Goal: Task Accomplishment & Management: Manage account settings

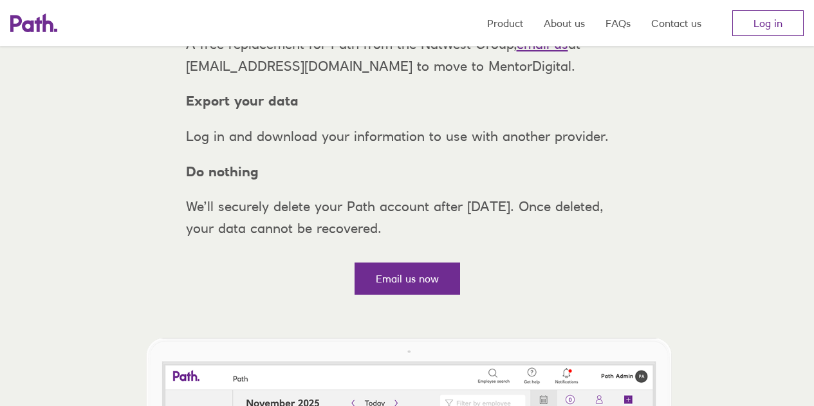
scroll to position [257, 0]
click at [759, 24] on link "Log in" at bounding box center [767, 23] width 71 height 26
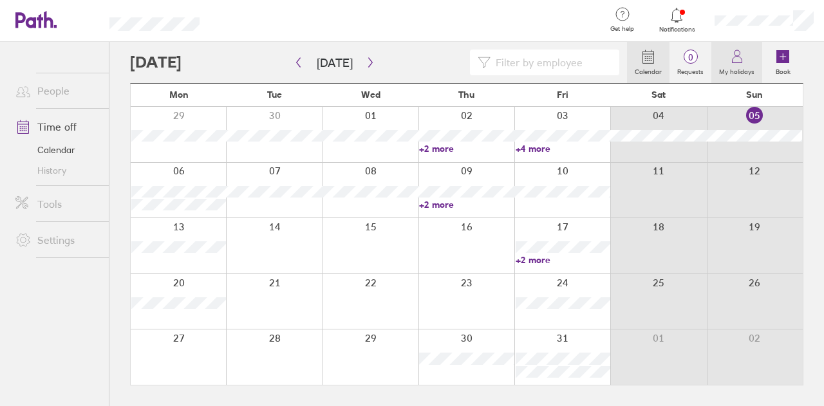
click at [739, 56] on icon at bounding box center [736, 56] width 15 height 15
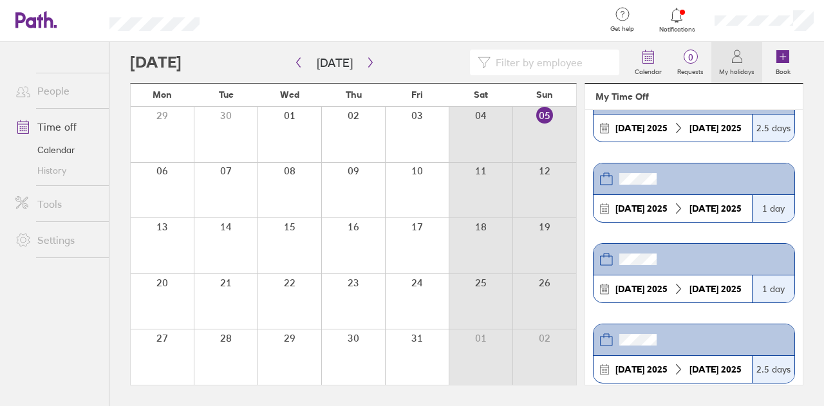
scroll to position [64, 0]
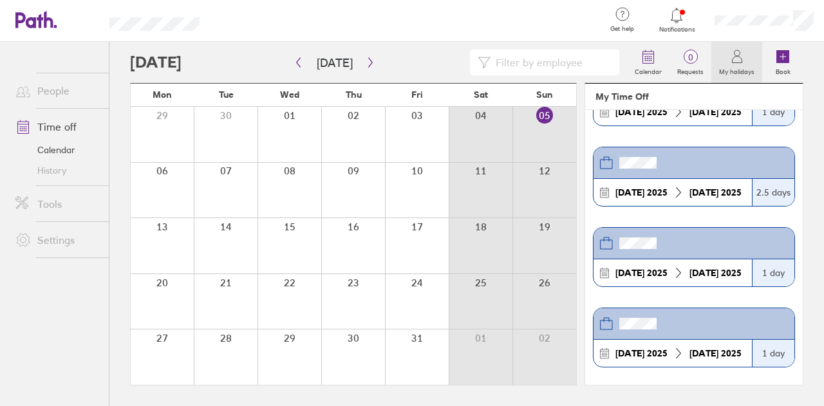
click at [655, 176] on header at bounding box center [693, 163] width 201 height 32
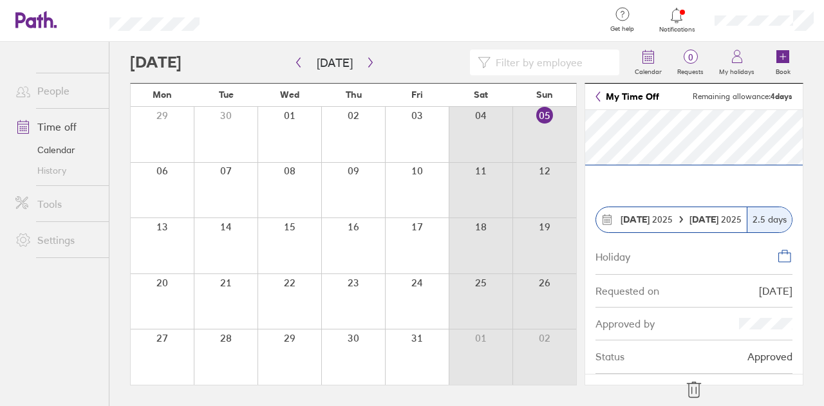
click at [65, 146] on link "Calendar" at bounding box center [57, 150] width 104 height 21
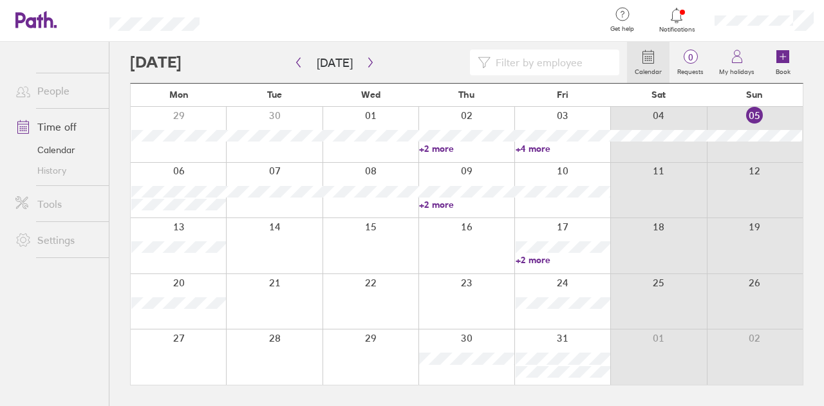
click at [648, 57] on icon at bounding box center [647, 56] width 15 height 15
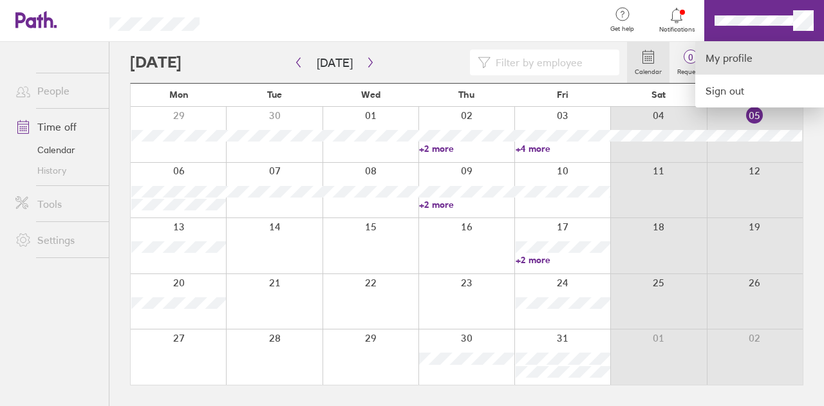
click at [723, 56] on link "My profile" at bounding box center [759, 58] width 129 height 33
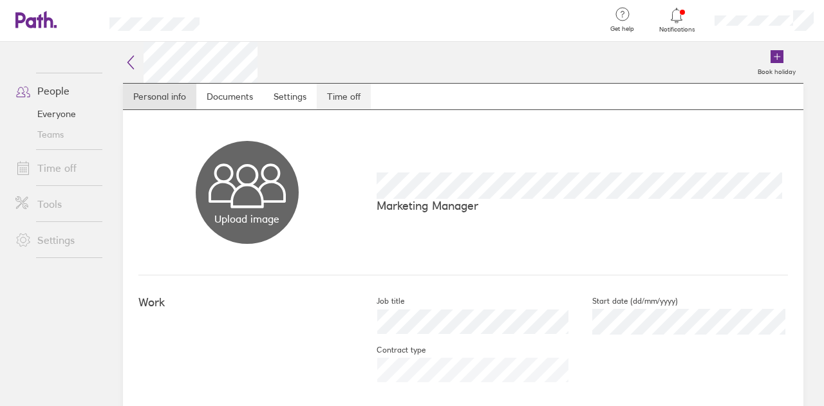
click at [334, 91] on link "Time off" at bounding box center [344, 97] width 54 height 26
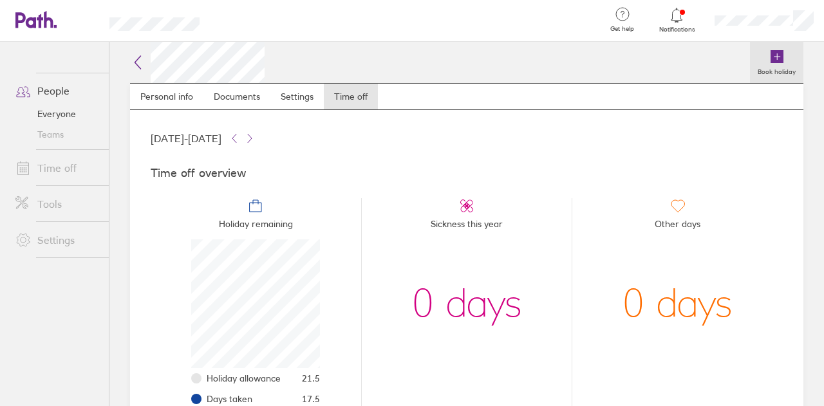
click at [770, 55] on icon at bounding box center [776, 56] width 13 height 13
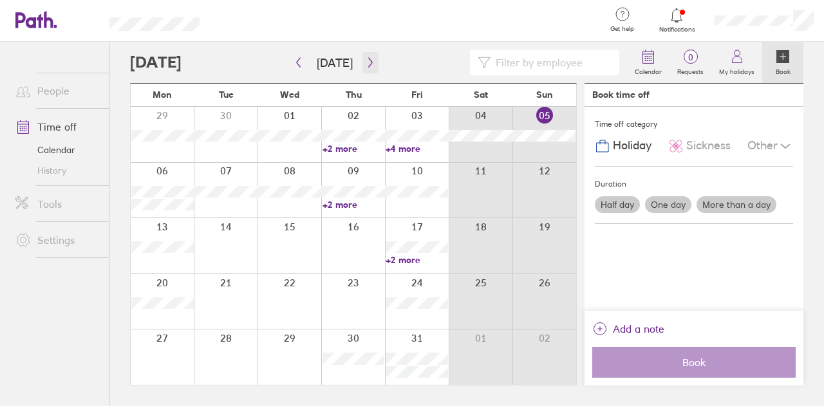
click at [365, 61] on icon "button" at bounding box center [370, 62] width 10 height 10
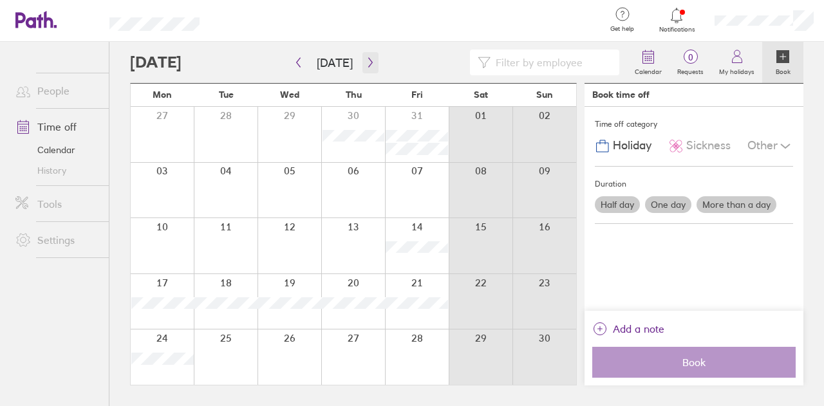
click at [365, 61] on icon "button" at bounding box center [370, 62] width 10 height 10
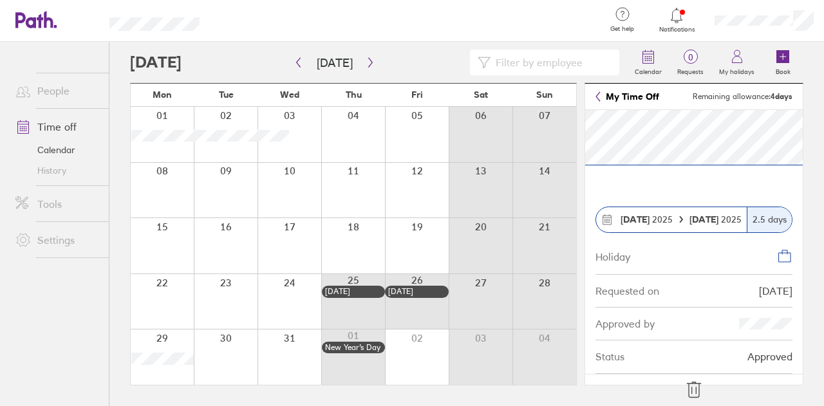
click at [692, 389] on icon at bounding box center [694, 389] width 14 height 15
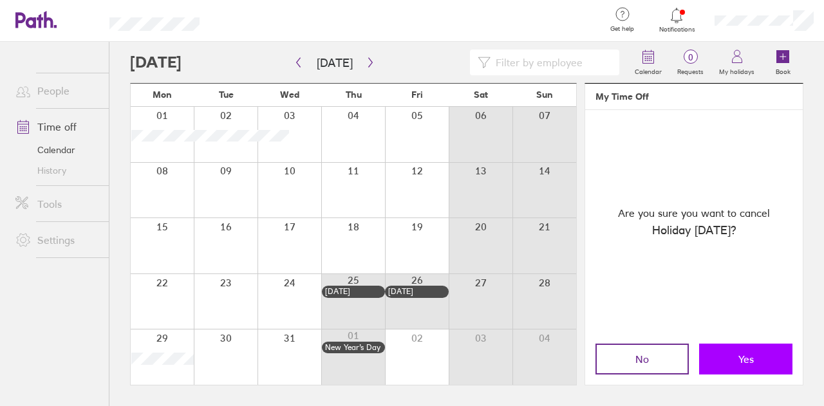
click at [732, 361] on button "Yes" at bounding box center [745, 359] width 93 height 31
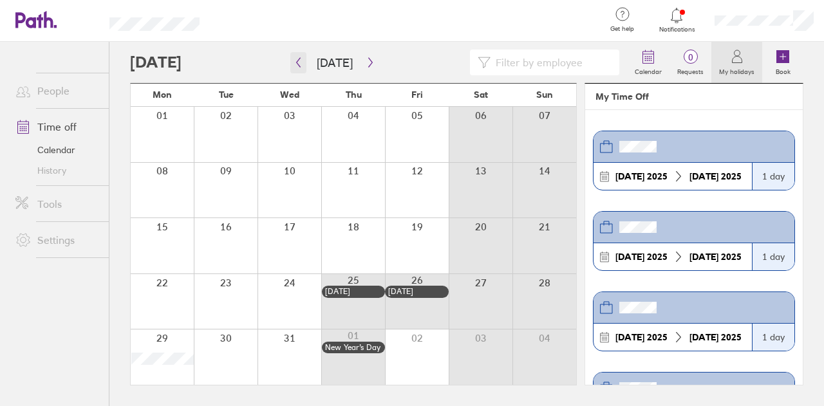
click at [298, 58] on icon "button" at bounding box center [298, 62] width 10 height 10
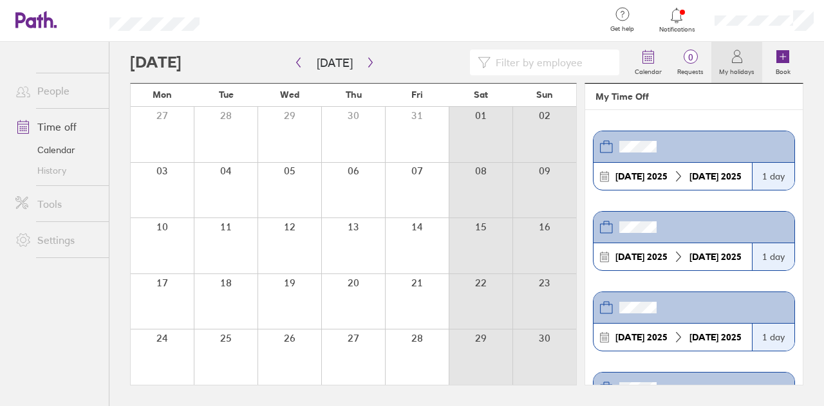
click at [300, 229] on div at bounding box center [289, 245] width 64 height 55
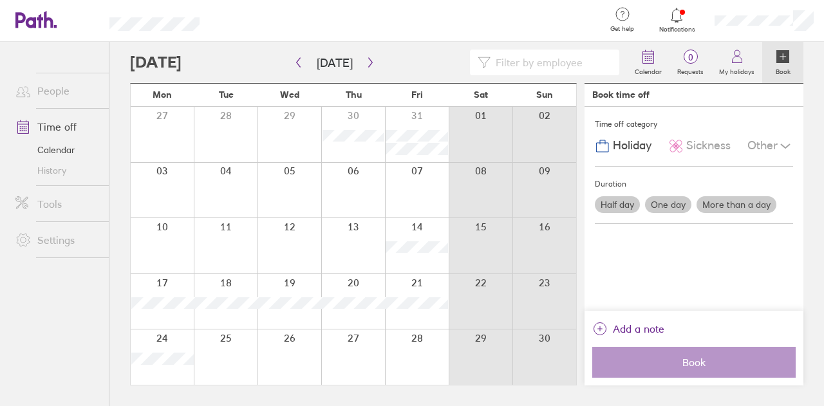
click at [300, 229] on div at bounding box center [289, 245] width 64 height 55
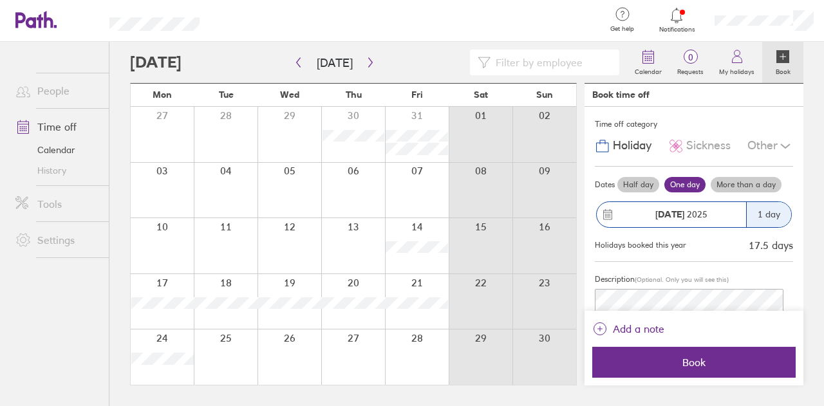
click at [640, 178] on label "Half day" at bounding box center [638, 184] width 42 height 15
click at [0, 0] on input "Half day" at bounding box center [0, 0] width 0 height 0
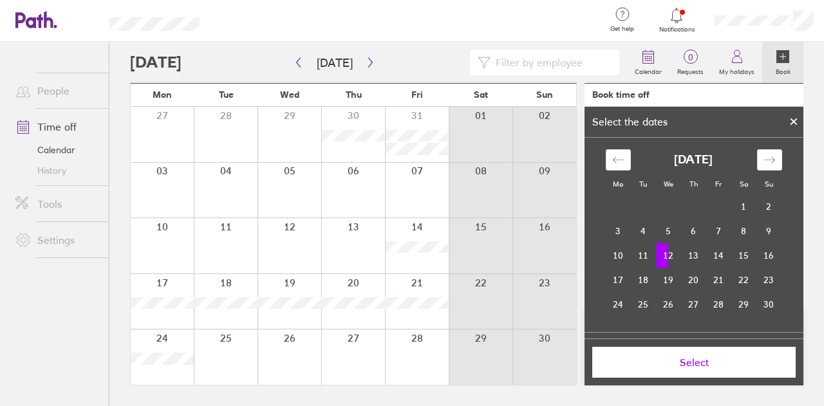
click at [694, 358] on span "Select" at bounding box center [693, 362] width 185 height 12
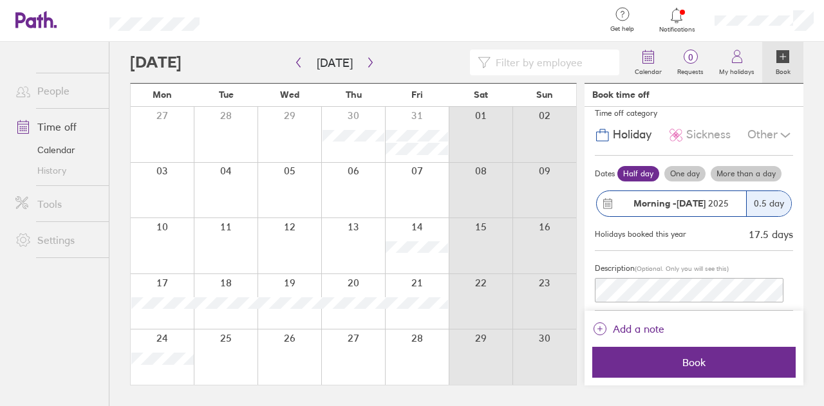
scroll to position [26, 0]
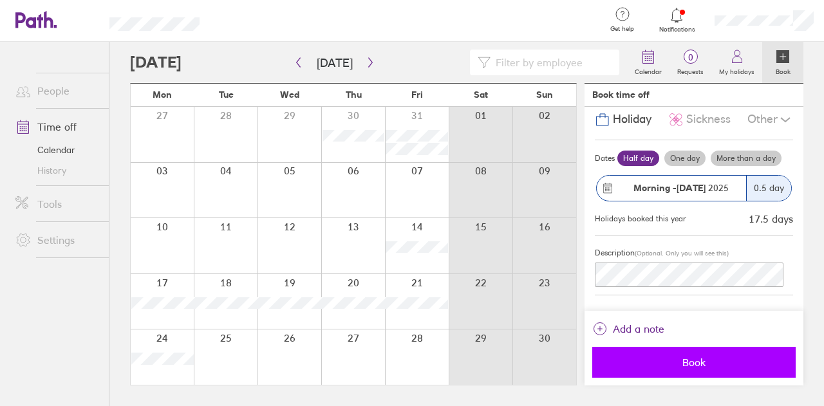
click at [708, 354] on button "Book" at bounding box center [693, 362] width 203 height 31
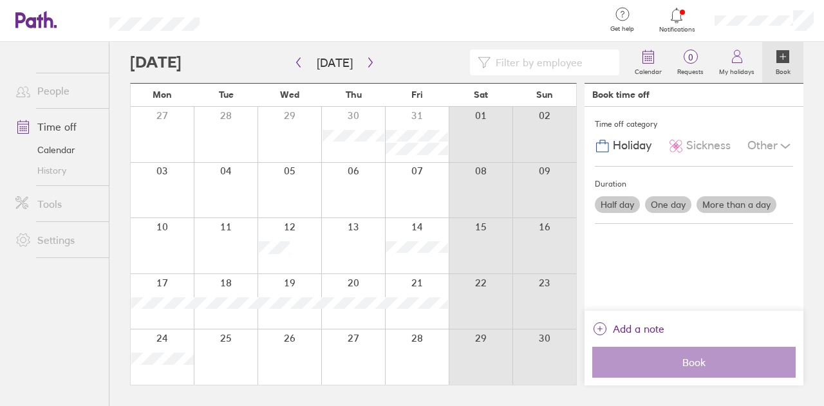
scroll to position [0, 0]
click at [300, 60] on icon "button" at bounding box center [298, 62] width 10 height 10
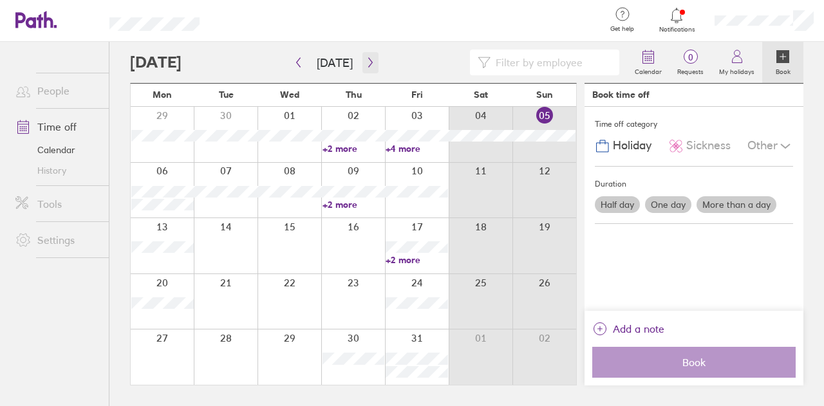
click at [365, 59] on icon "button" at bounding box center [370, 62] width 10 height 10
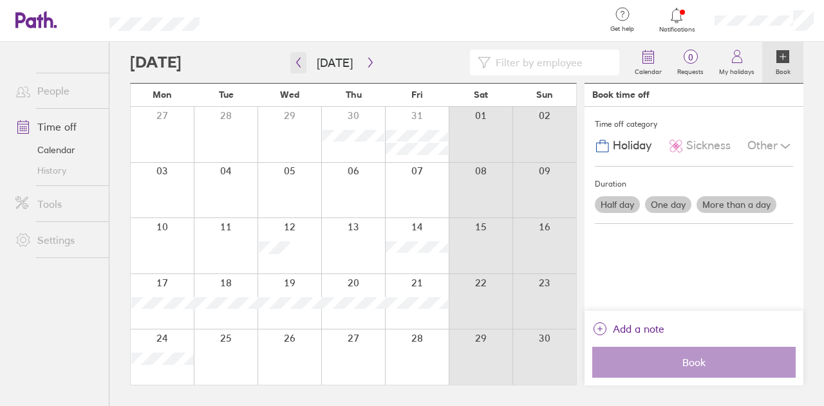
click at [300, 59] on icon "button" at bounding box center [298, 62] width 10 height 10
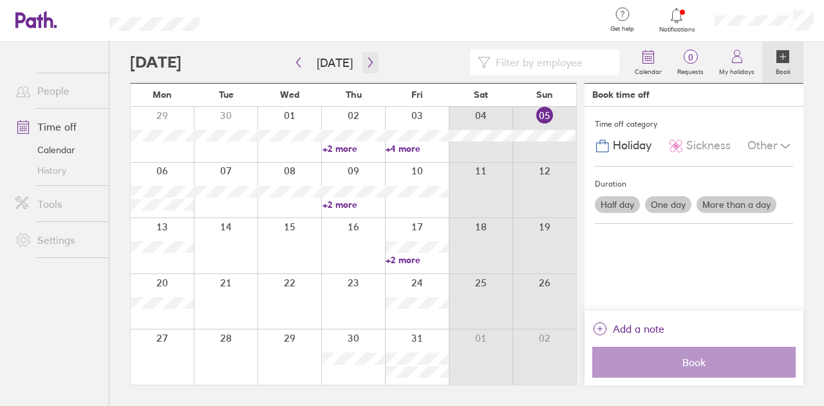
click at [365, 57] on icon "button" at bounding box center [370, 62] width 10 height 10
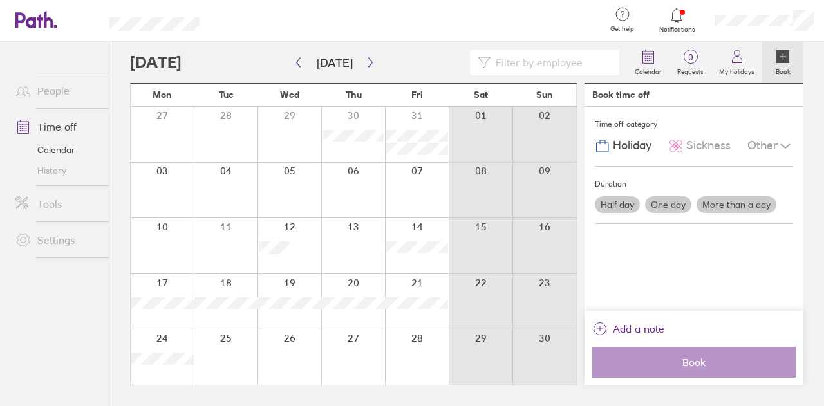
click at [358, 284] on div at bounding box center [353, 301] width 64 height 55
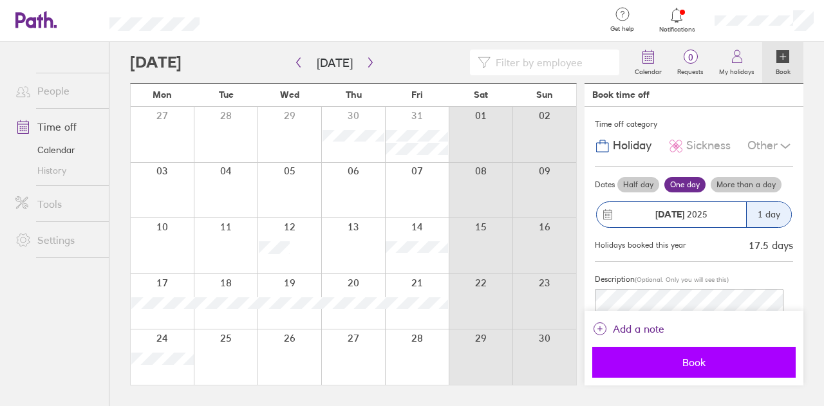
click at [693, 358] on span "Book" at bounding box center [693, 362] width 185 height 12
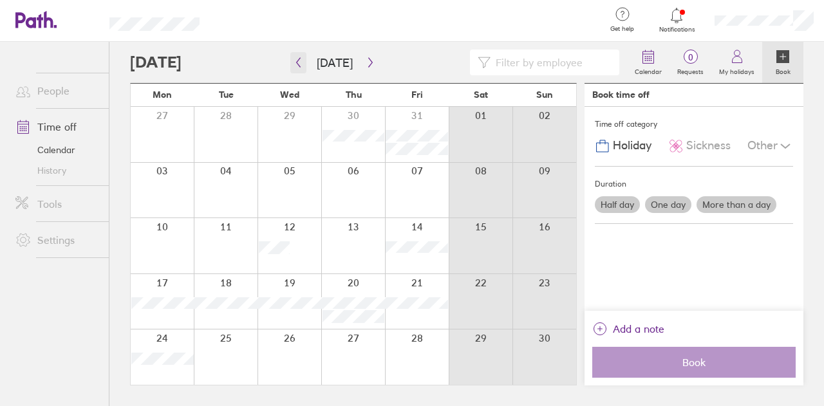
click at [293, 65] on button "button" at bounding box center [298, 62] width 16 height 21
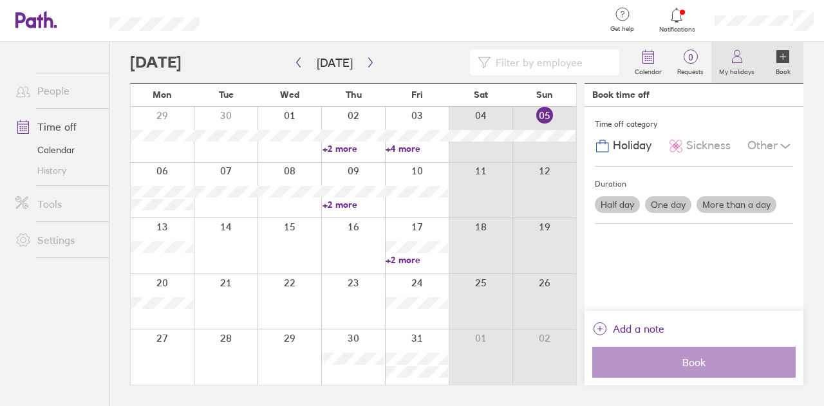
click at [743, 53] on icon at bounding box center [736, 56] width 15 height 15
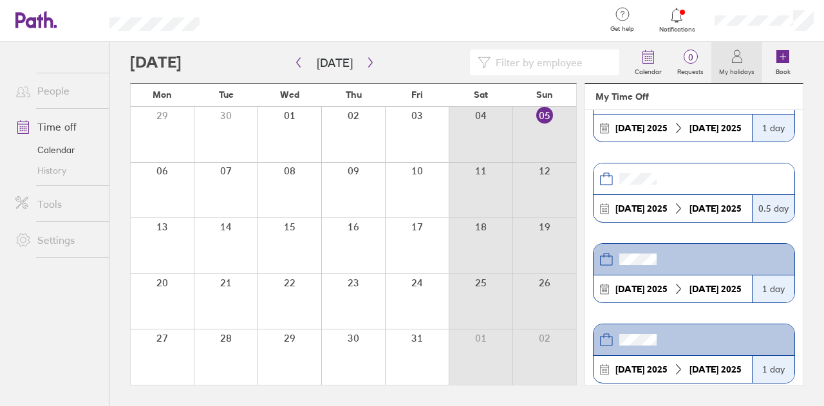
scroll to position [257, 0]
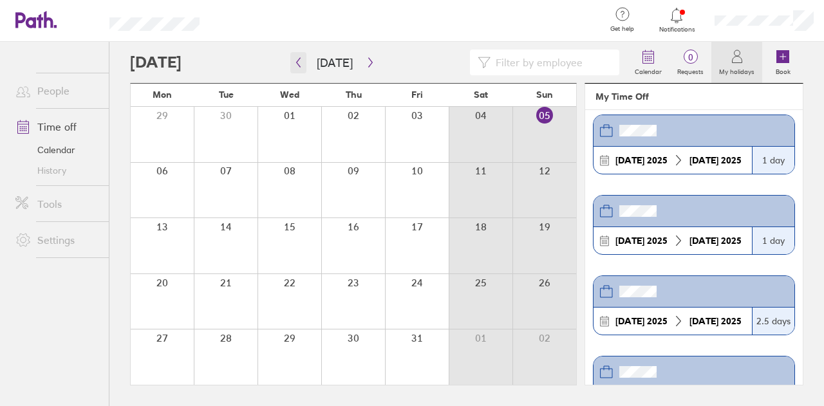
click at [297, 63] on icon "button" at bounding box center [299, 63] width 4 height 10
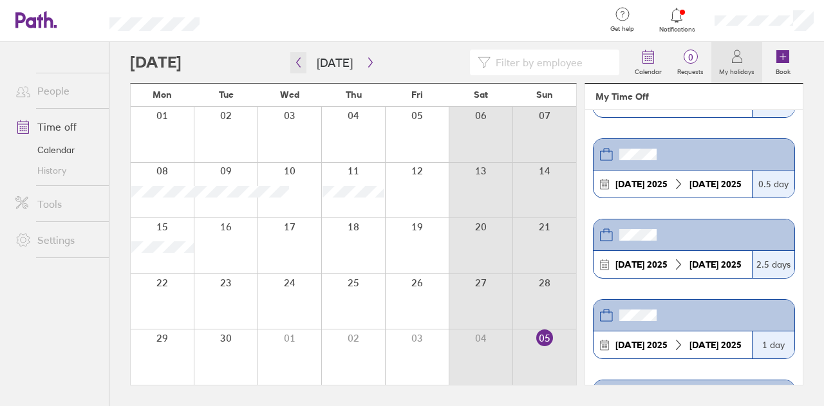
scroll to position [450, 0]
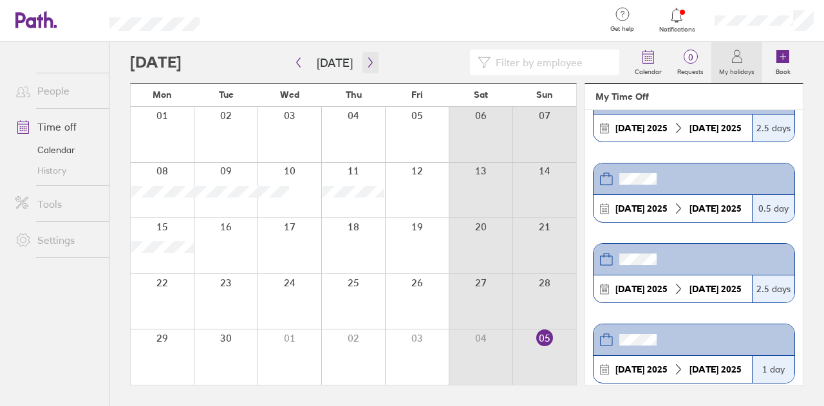
click at [368, 60] on icon "button" at bounding box center [370, 63] width 4 height 10
click at [367, 60] on icon "button" at bounding box center [370, 62] width 10 height 10
click at [735, 53] on icon at bounding box center [736, 56] width 15 height 15
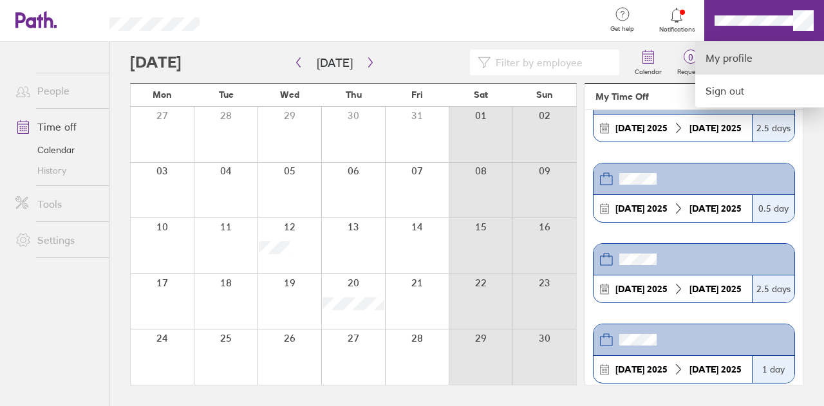
click at [712, 57] on link "My profile" at bounding box center [759, 58] width 129 height 33
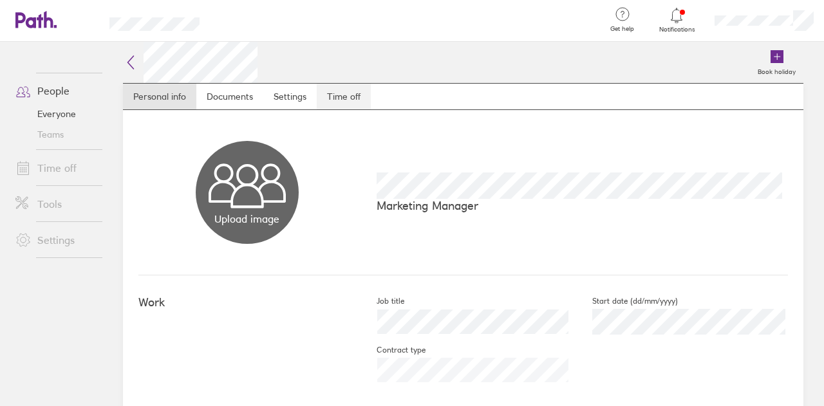
click at [335, 95] on link "Time off" at bounding box center [344, 97] width 54 height 26
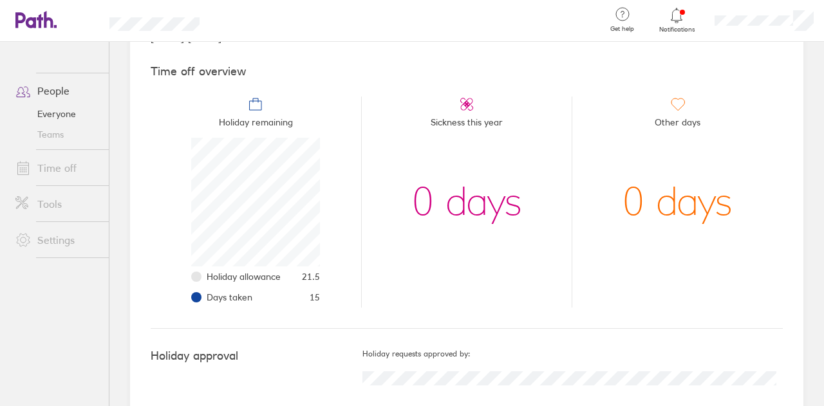
scroll to position [123, 0]
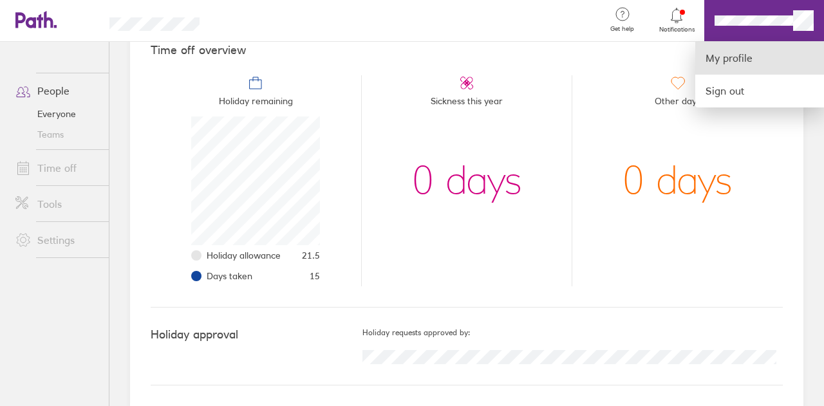
click at [730, 55] on link "My profile" at bounding box center [759, 58] width 129 height 33
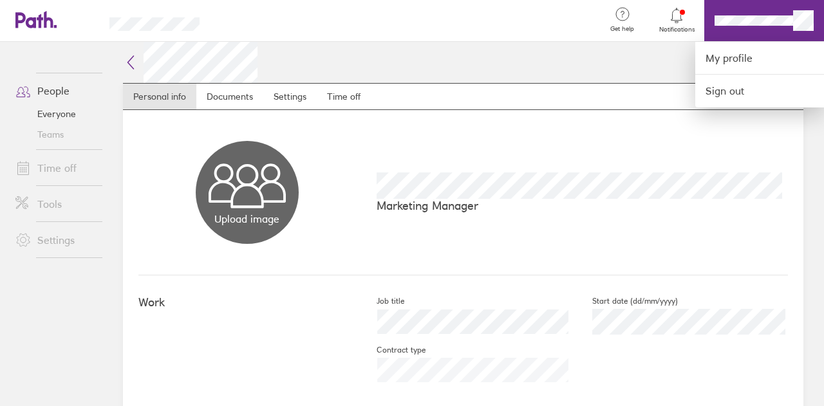
click at [620, 50] on div at bounding box center [412, 203] width 824 height 406
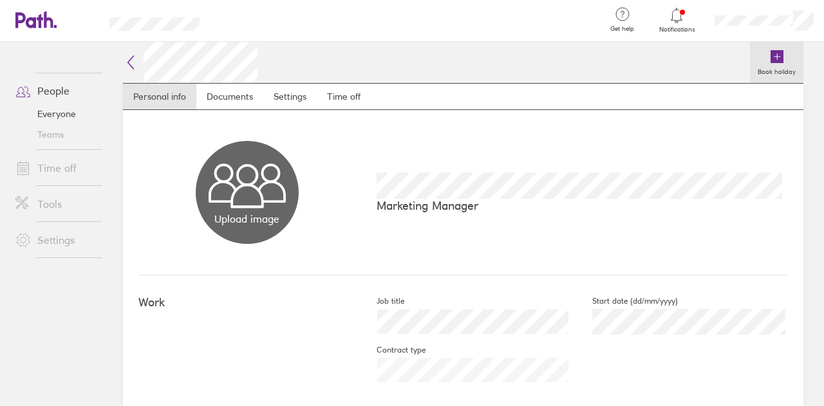
click at [770, 51] on icon at bounding box center [776, 56] width 13 height 13
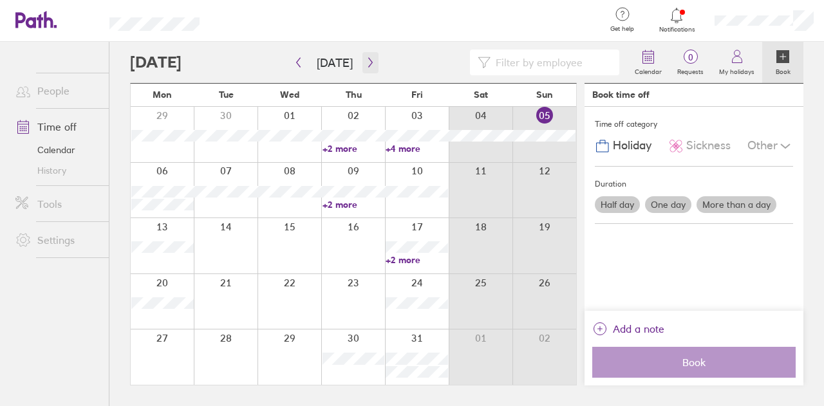
click at [365, 64] on icon "button" at bounding box center [370, 62] width 10 height 10
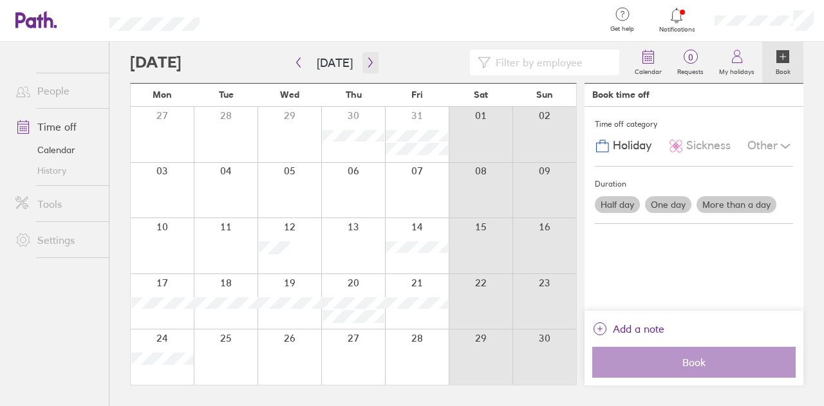
click at [370, 62] on icon "button" at bounding box center [370, 62] width 10 height 10
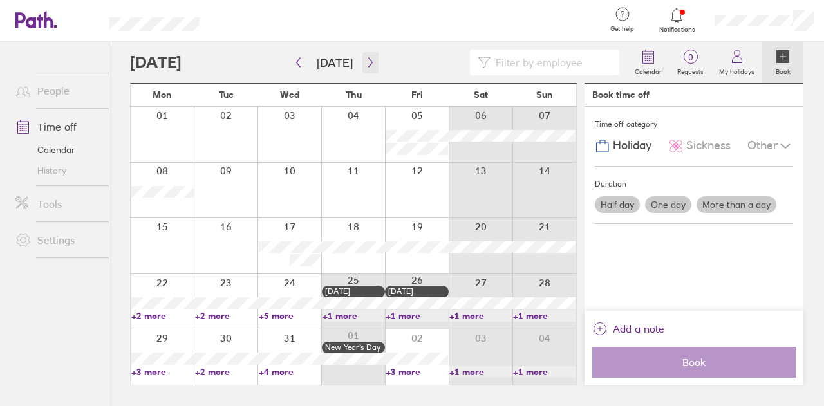
click at [362, 59] on button "button" at bounding box center [370, 62] width 16 height 21
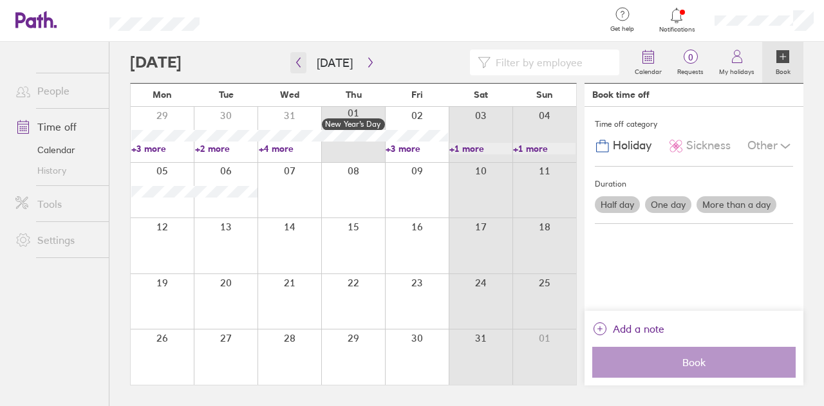
click at [300, 58] on icon "button" at bounding box center [299, 63] width 4 height 10
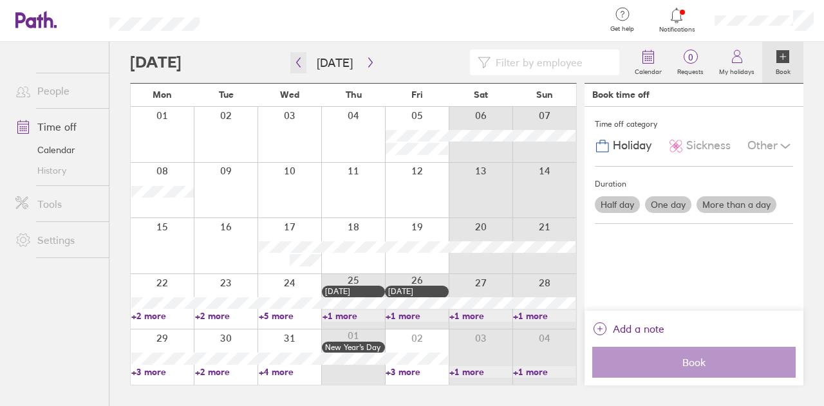
click at [300, 58] on icon "button" at bounding box center [298, 62] width 10 height 10
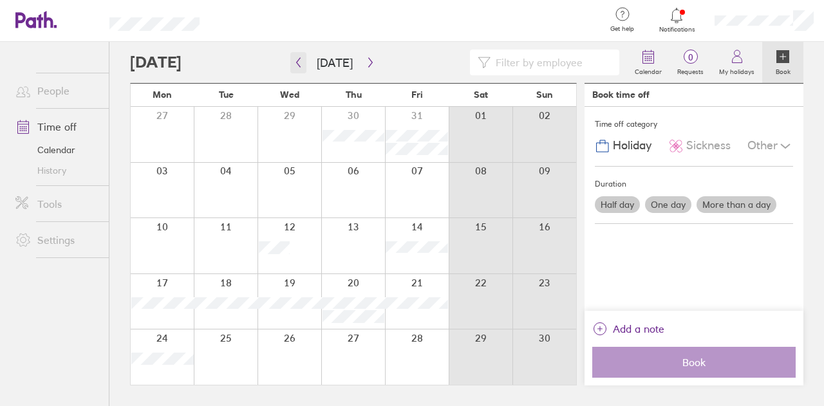
click at [294, 58] on icon "button" at bounding box center [298, 62] width 10 height 10
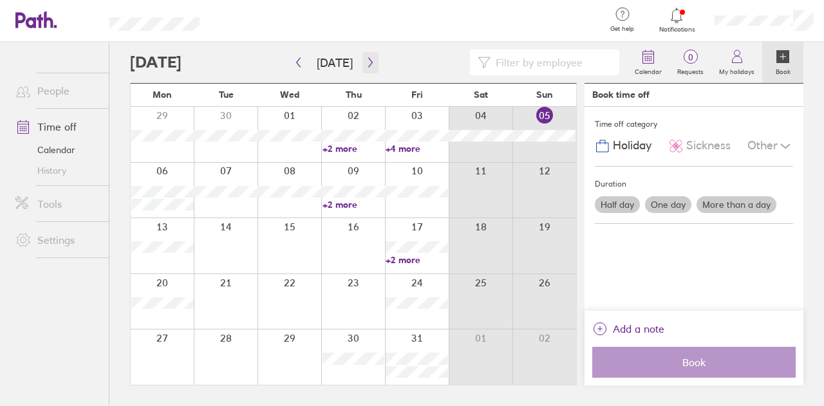
click at [368, 58] on icon "button" at bounding box center [370, 63] width 4 height 10
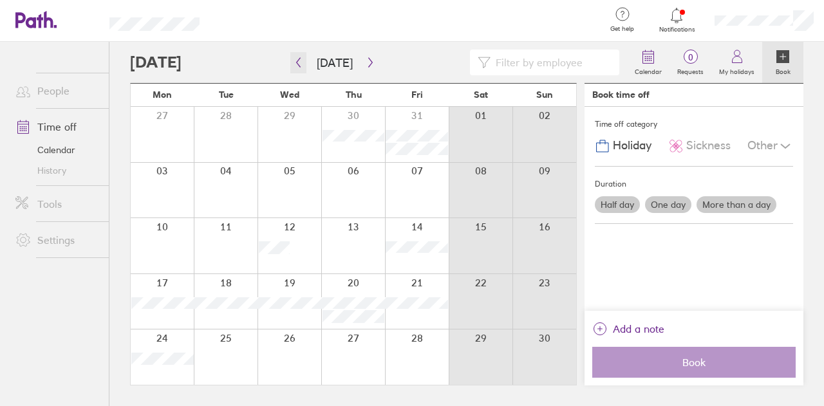
click at [300, 59] on icon "button" at bounding box center [298, 62] width 10 height 10
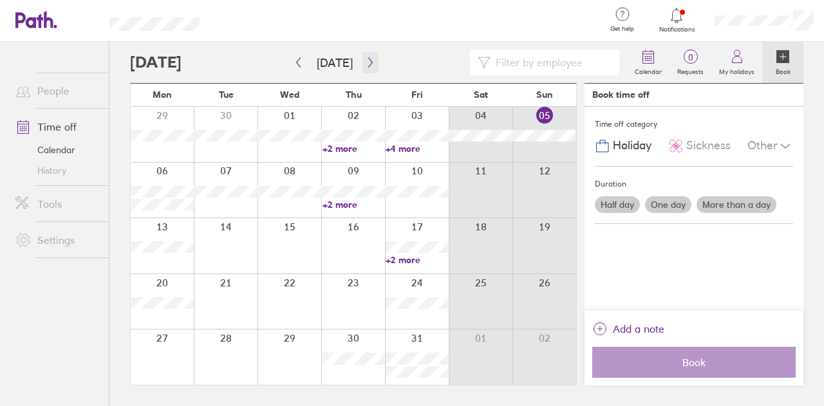
click at [365, 60] on icon "button" at bounding box center [370, 62] width 10 height 10
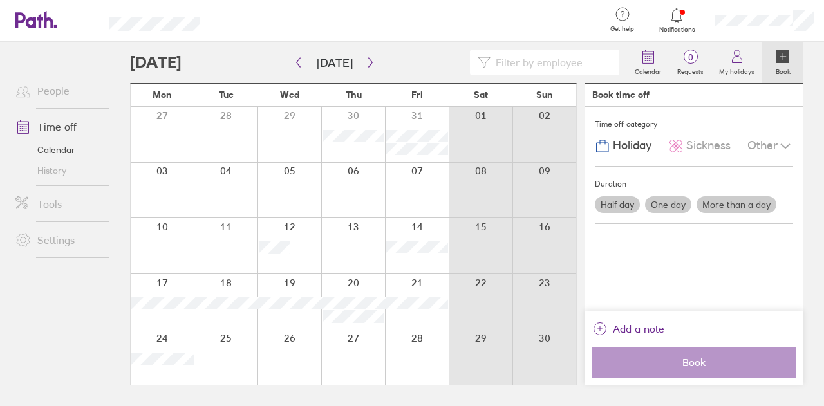
click at [163, 338] on div at bounding box center [162, 356] width 63 height 55
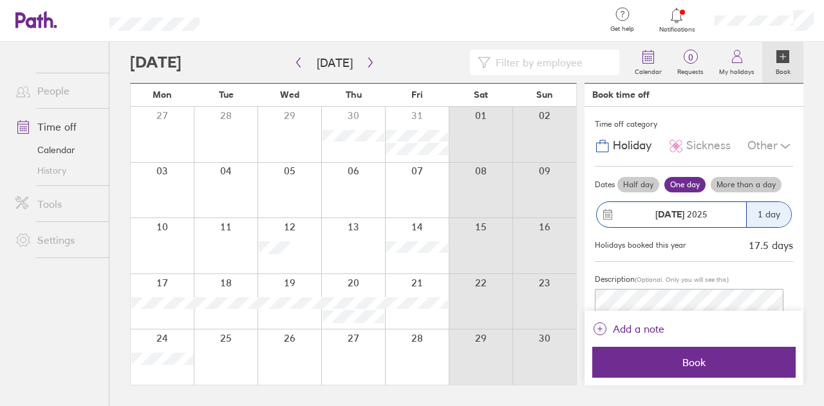
click at [746, 186] on label "More than a day" at bounding box center [745, 184] width 71 height 15
click at [0, 0] on input "More than a day" at bounding box center [0, 0] width 0 height 0
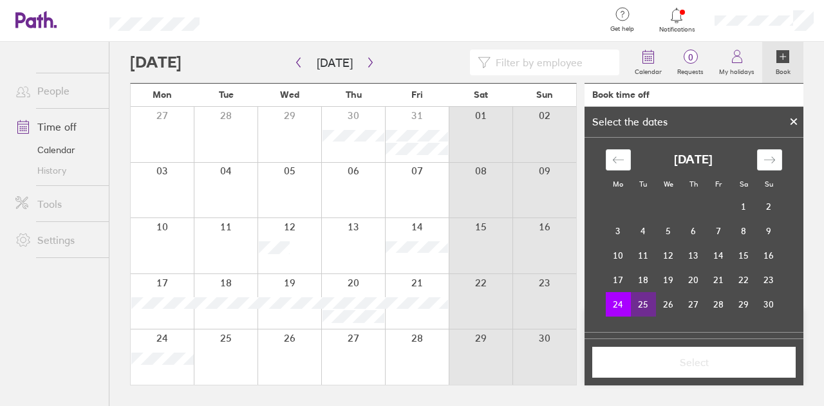
click at [638, 302] on td "25" at bounding box center [643, 304] width 25 height 24
click at [686, 353] on button "Select" at bounding box center [693, 362] width 203 height 31
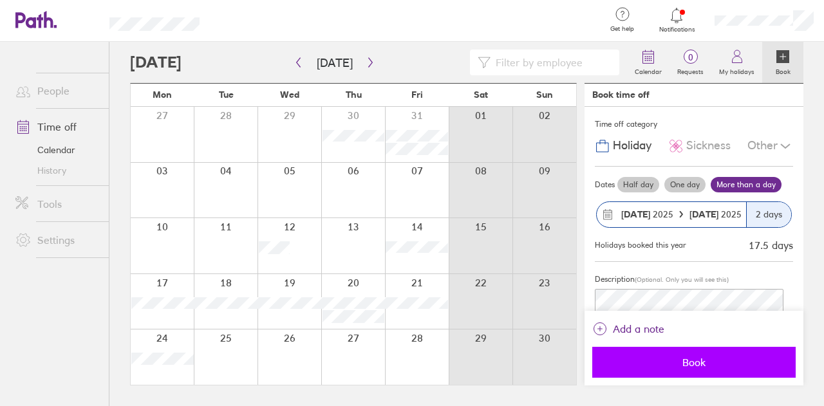
click at [686, 359] on span "Book" at bounding box center [693, 362] width 185 height 12
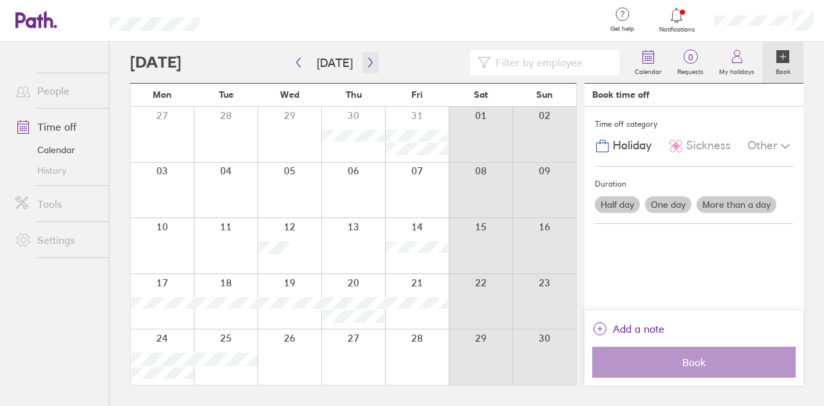
click at [368, 64] on icon "button" at bounding box center [370, 62] width 10 height 10
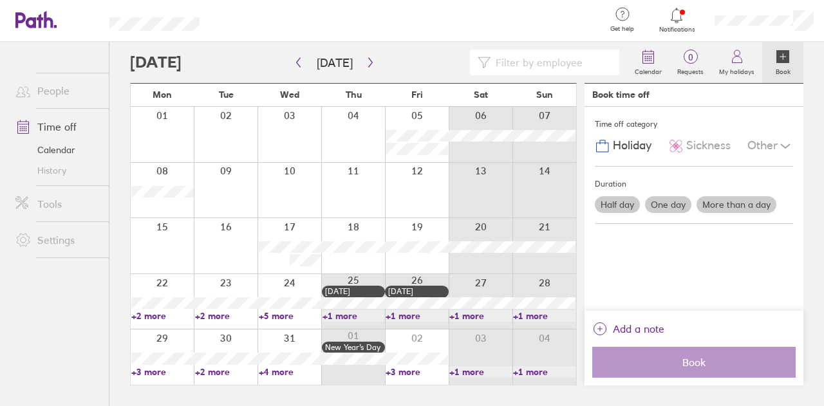
click at [213, 310] on link "+2 more" at bounding box center [226, 316] width 62 height 12
click at [271, 314] on link "+5 more" at bounding box center [290, 316] width 62 height 12
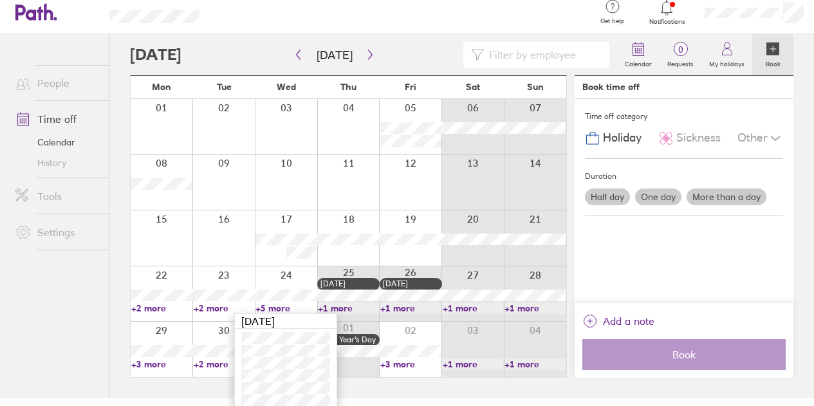
scroll to position [15, 0]
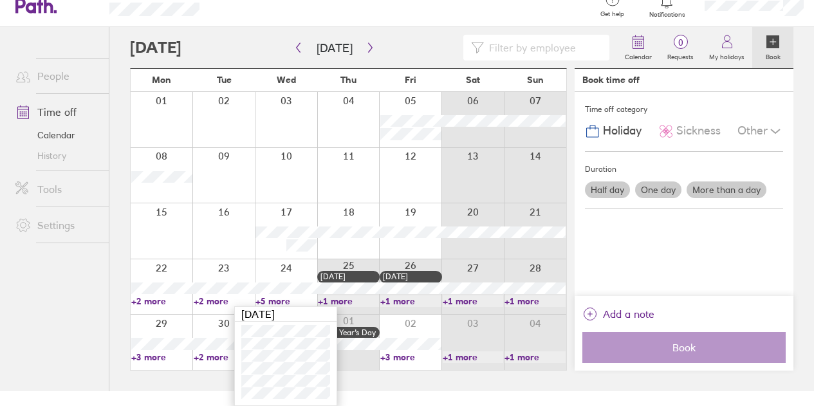
click at [213, 301] on link "+2 more" at bounding box center [224, 301] width 61 height 12
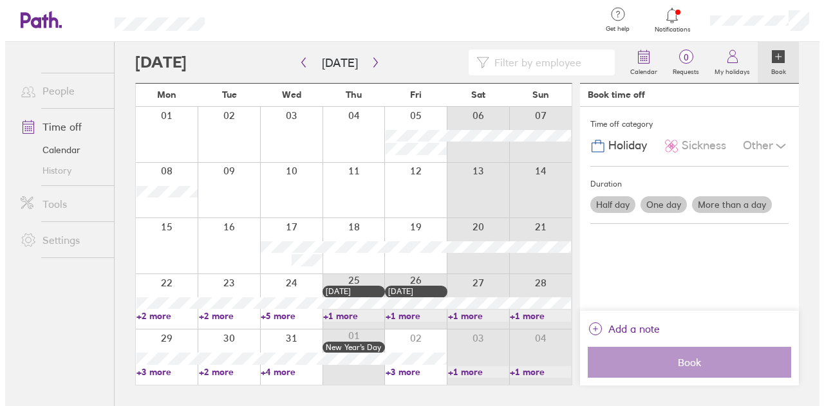
scroll to position [0, 0]
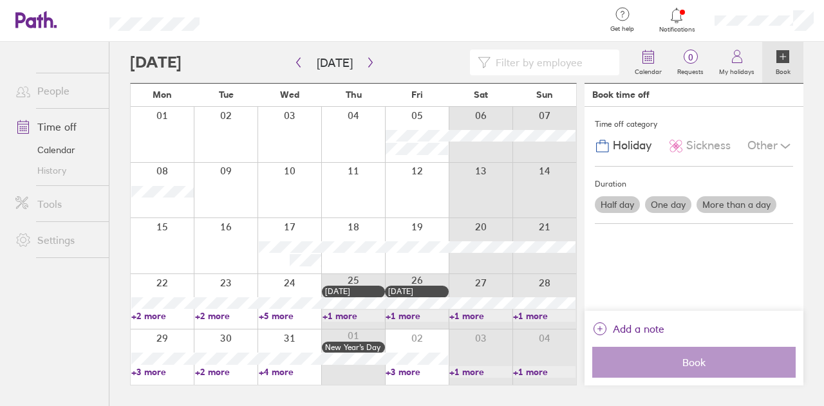
click at [214, 313] on link "+2 more" at bounding box center [226, 316] width 62 height 12
click at [152, 314] on link "+2 more" at bounding box center [162, 316] width 62 height 12
click at [295, 62] on icon "button" at bounding box center [298, 62] width 10 height 10
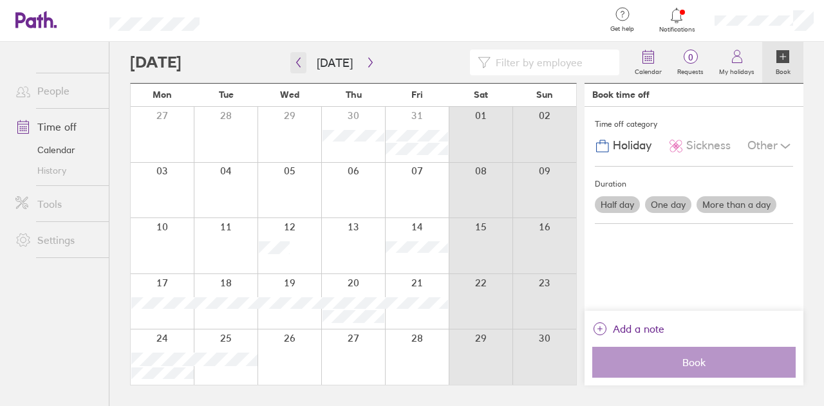
click at [300, 64] on icon "button" at bounding box center [298, 62] width 10 height 10
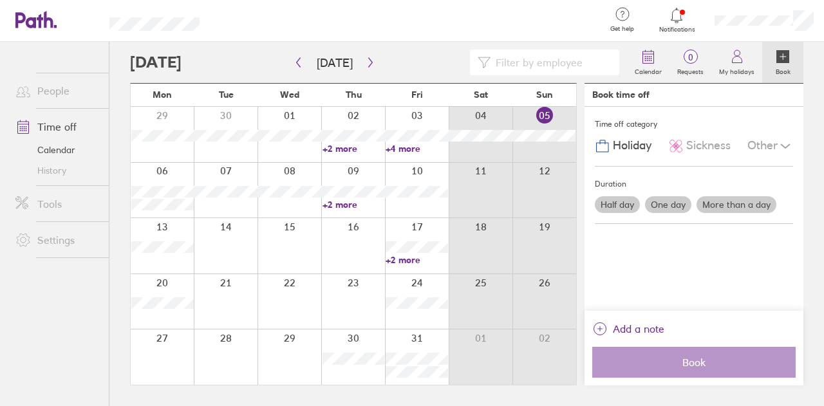
click at [407, 259] on link "+2 more" at bounding box center [416, 260] width 62 height 12
click at [730, 55] on icon at bounding box center [736, 56] width 15 height 15
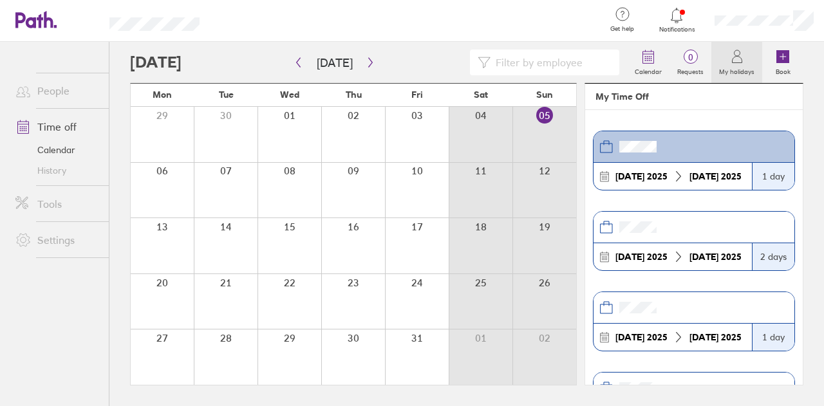
scroll to position [64, 0]
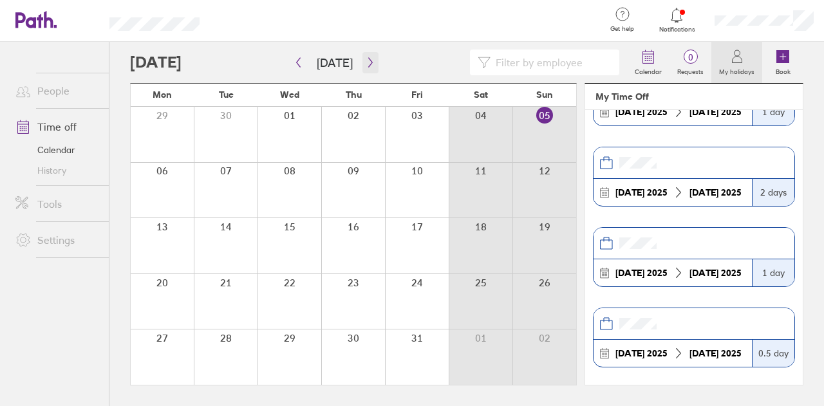
click at [368, 59] on icon "button" at bounding box center [370, 63] width 4 height 10
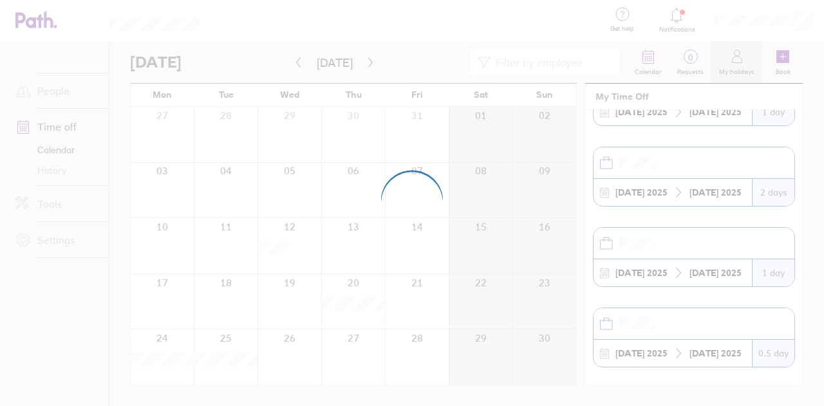
click at [365, 60] on div at bounding box center [412, 203] width 824 height 406
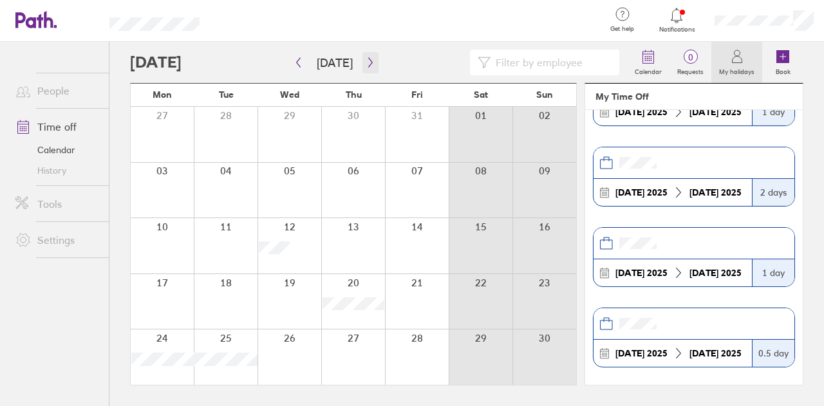
click at [366, 55] on button "button" at bounding box center [370, 62] width 16 height 21
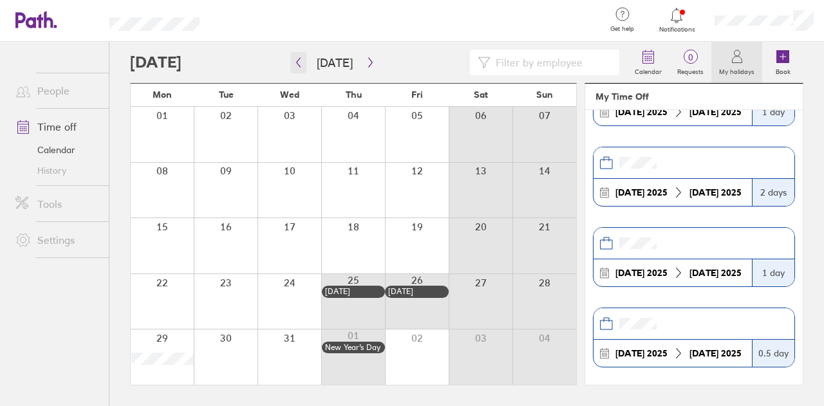
click at [301, 61] on icon "button" at bounding box center [298, 62] width 10 height 10
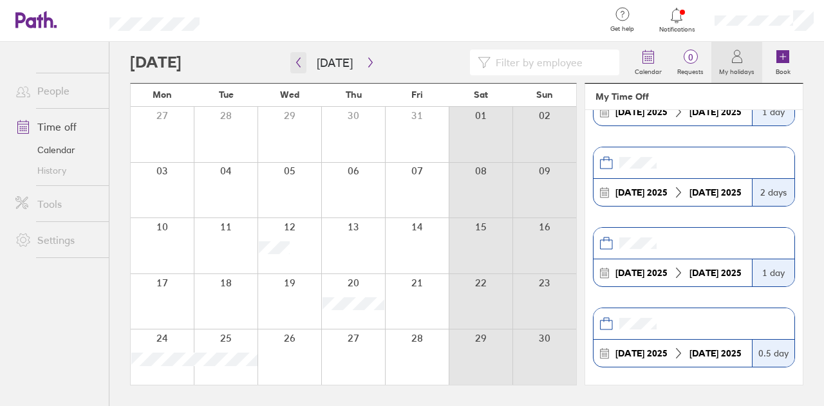
click at [301, 61] on icon "button" at bounding box center [298, 62] width 10 height 10
click at [376, 220] on div at bounding box center [353, 245] width 64 height 55
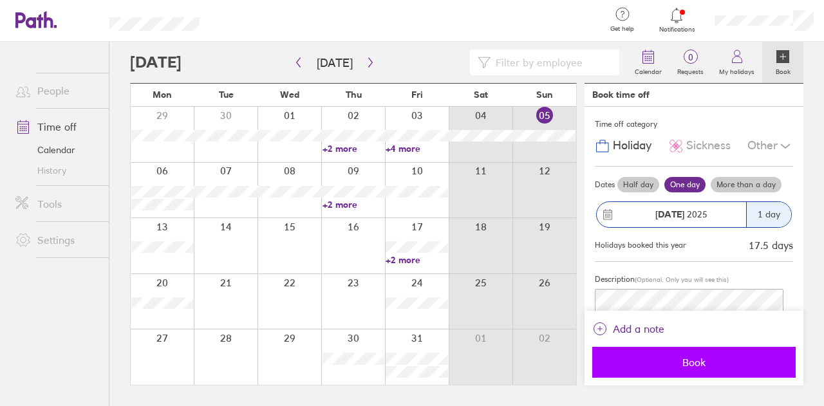
click at [674, 360] on span "Book" at bounding box center [693, 362] width 185 height 12
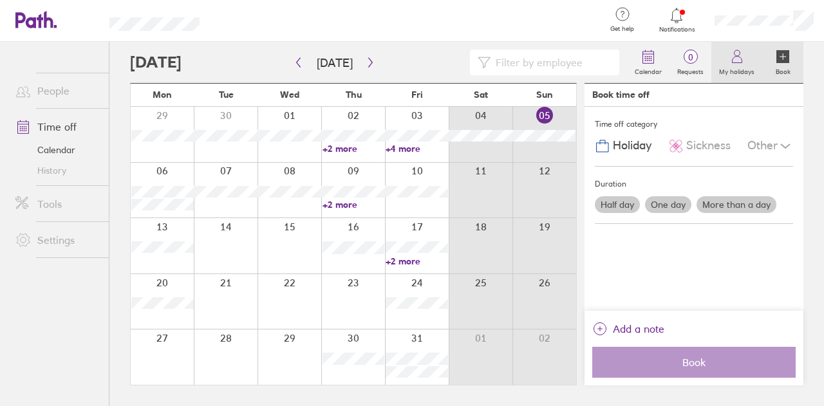
click at [735, 55] on circle at bounding box center [737, 53] width 6 height 6
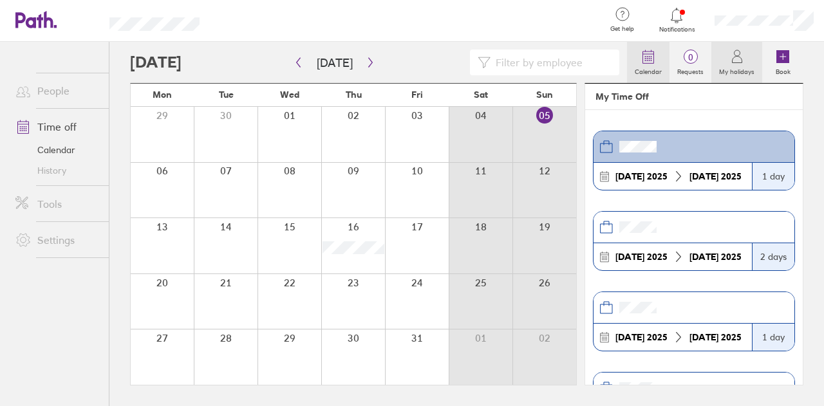
click at [650, 58] on icon at bounding box center [647, 56] width 15 height 15
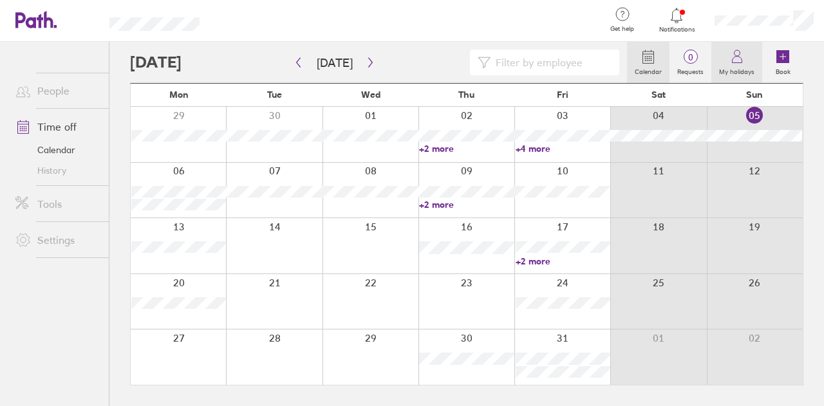
click at [746, 59] on link "My holidays" at bounding box center [736, 62] width 51 height 41
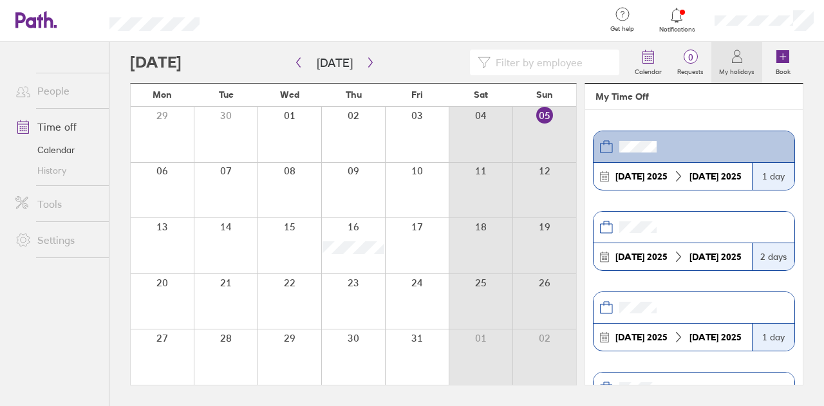
click at [68, 125] on link "Time off" at bounding box center [57, 127] width 104 height 26
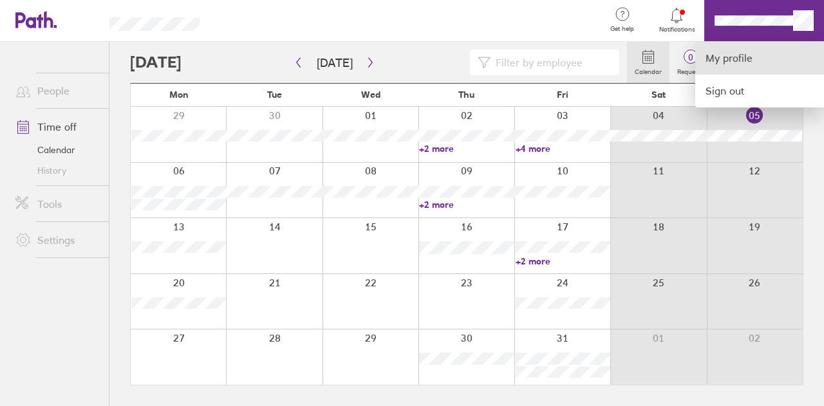
click at [735, 53] on link "My profile" at bounding box center [759, 58] width 129 height 33
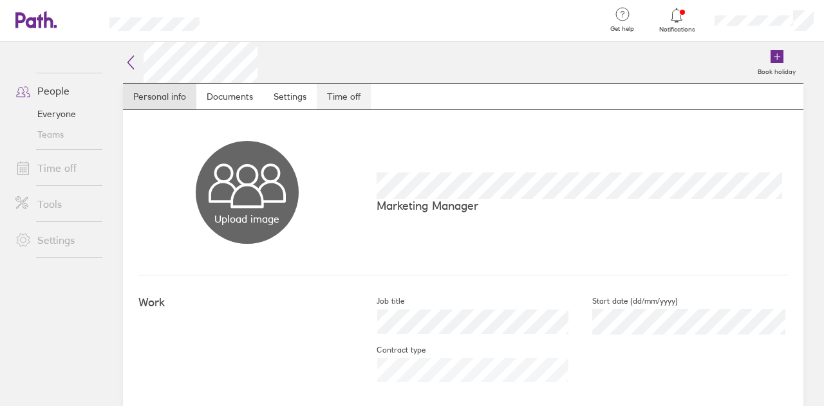
click at [326, 96] on link "Time off" at bounding box center [344, 97] width 54 height 26
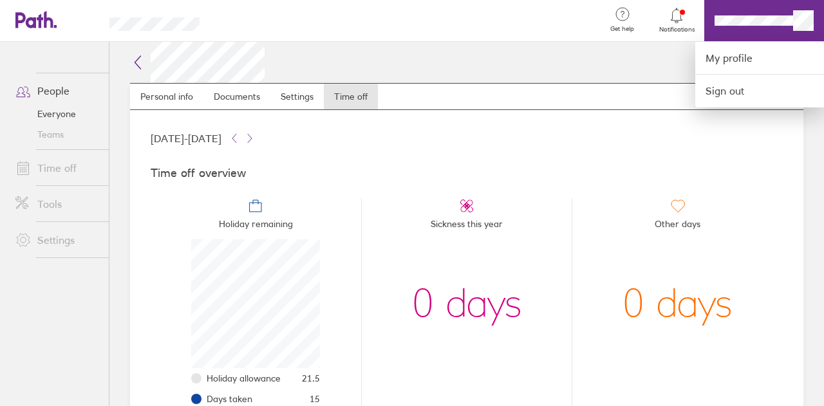
click at [43, 165] on div at bounding box center [412, 203] width 824 height 406
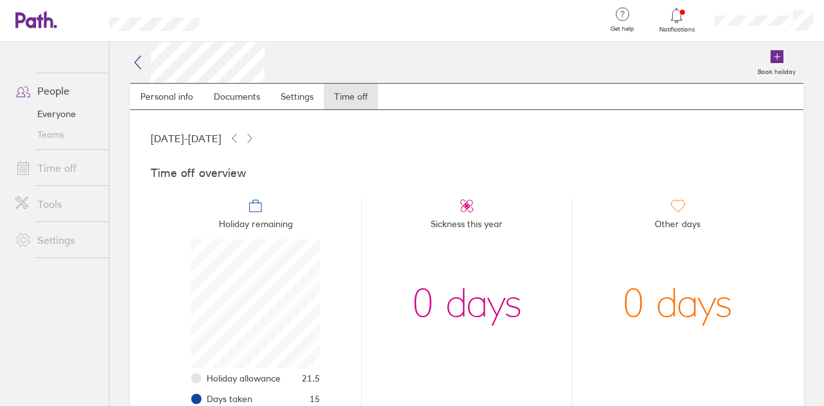
click at [60, 171] on link "Time off" at bounding box center [57, 168] width 104 height 26
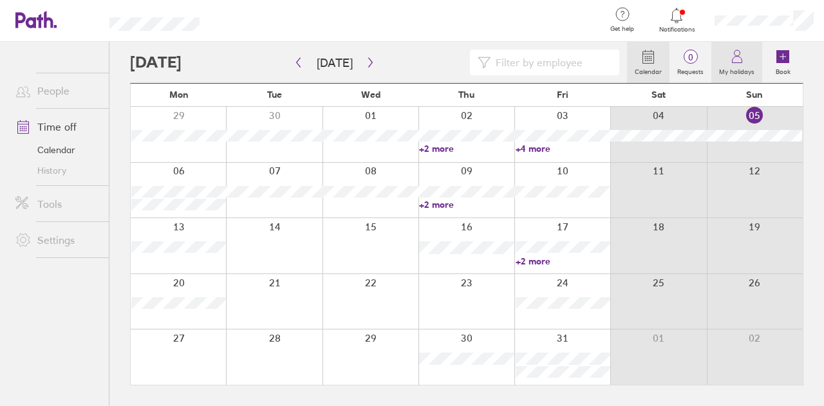
click at [741, 59] on icon at bounding box center [737, 60] width 10 height 6
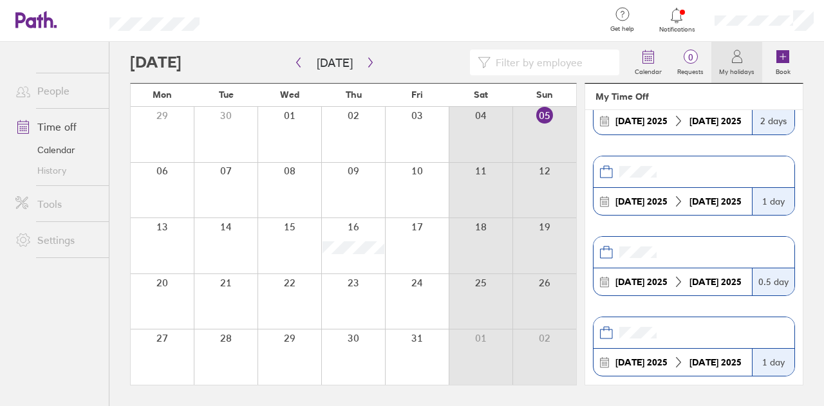
scroll to position [129, 0]
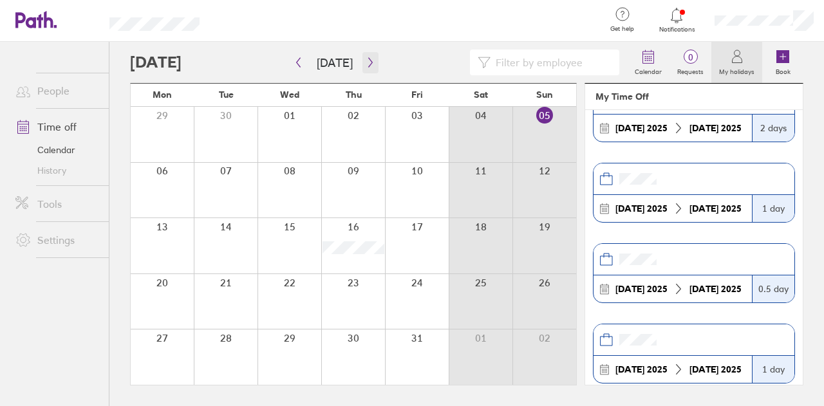
click at [365, 62] on icon "button" at bounding box center [370, 62] width 10 height 10
click at [368, 64] on icon "button" at bounding box center [370, 62] width 10 height 10
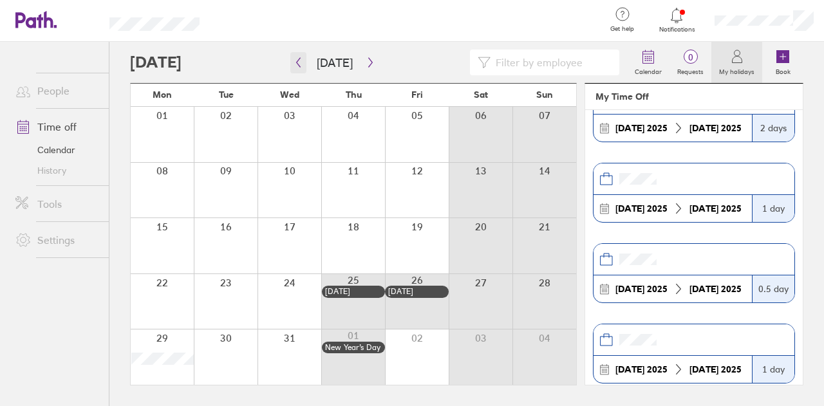
click at [302, 63] on icon "button" at bounding box center [298, 62] width 10 height 10
